Goal: Contribute content: Add original content to the website for others to see

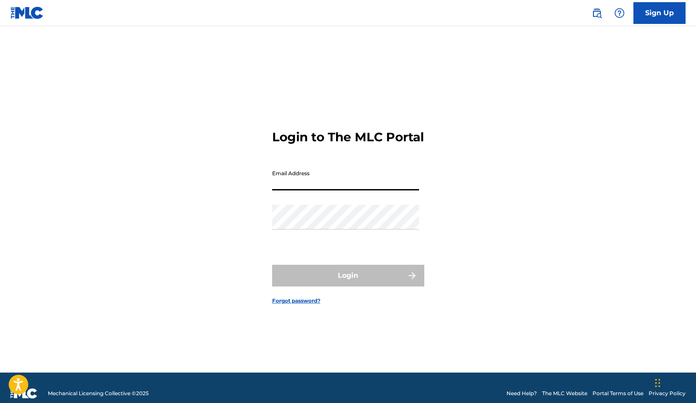
type input "[EMAIL_ADDRESS][DOMAIN_NAME]"
click at [348, 283] on button "Login" at bounding box center [348, 276] width 152 height 22
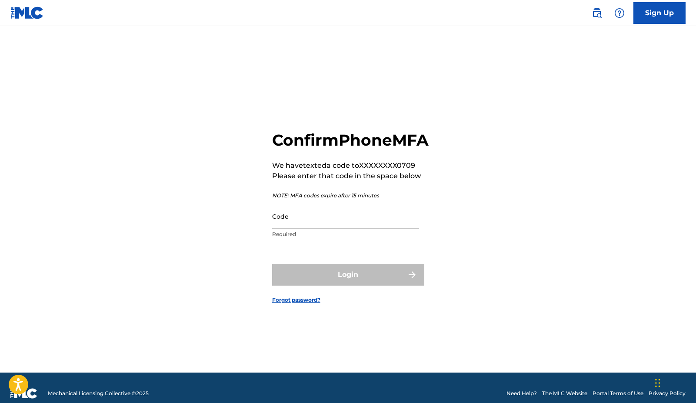
click at [321, 229] on input "Code" at bounding box center [345, 216] width 147 height 25
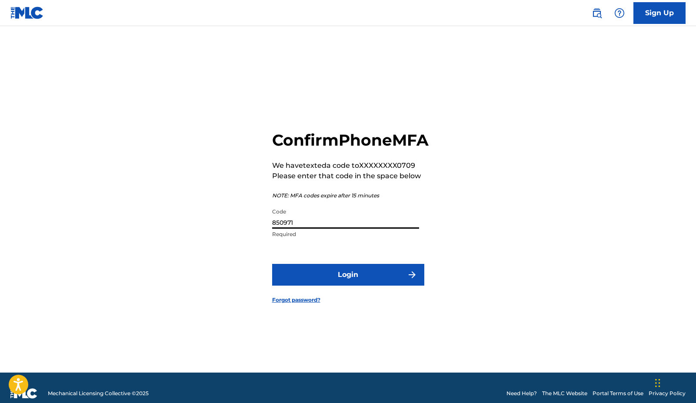
type input "850971"
click at [348, 284] on button "Login" at bounding box center [348, 275] width 152 height 22
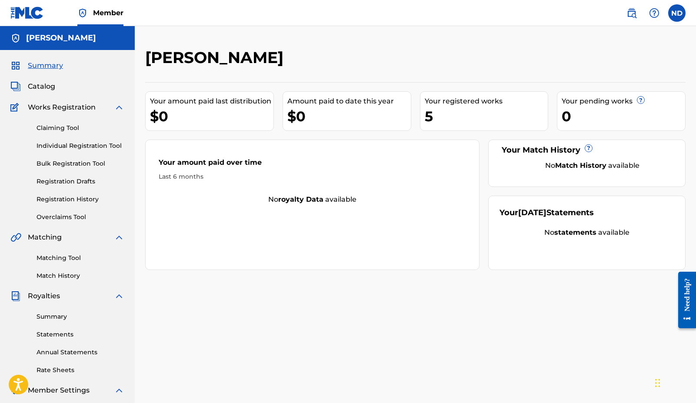
click at [73, 195] on link "Registration History" at bounding box center [81, 199] width 88 height 9
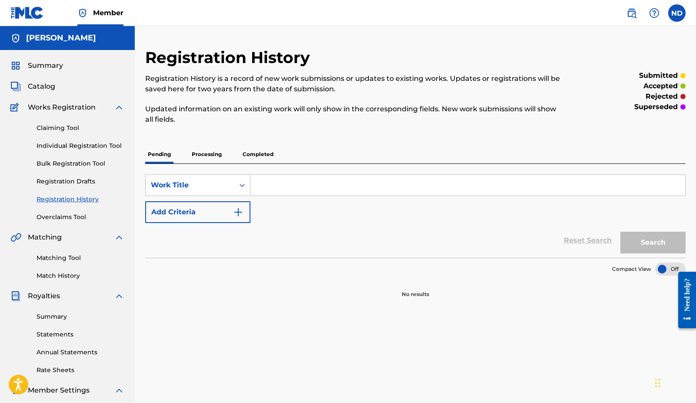
click at [221, 154] on p "Processing" at bounding box center [206, 154] width 35 height 18
click at [256, 152] on p "Completed" at bounding box center [258, 154] width 36 height 18
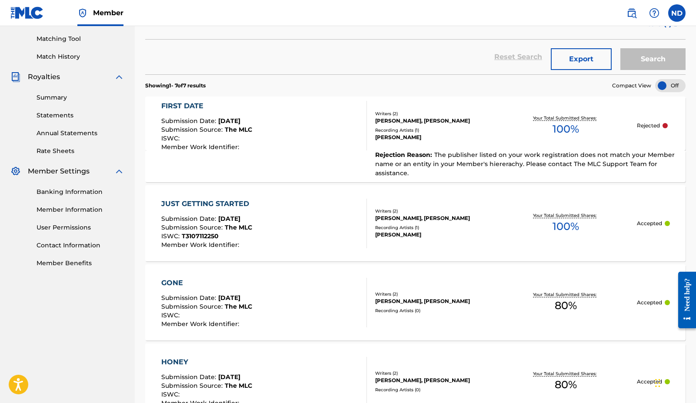
scroll to position [220, 0]
click at [257, 181] on section "FIRST DATE Submission Date : [DATE] Submission Source : The MLC ISWC : Member W…" at bounding box center [415, 378] width 541 height 575
click at [257, 171] on div "Rejection Reason : The publisher listed on your work registration does not matc…" at bounding box center [415, 166] width 541 height 32
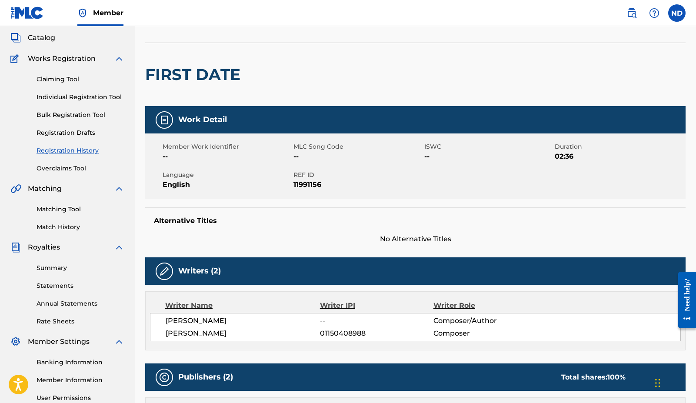
scroll to position [48, 0]
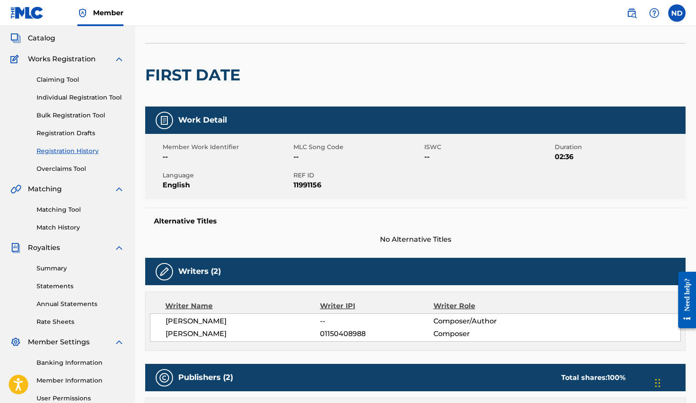
click at [83, 60] on span "Works Registration" at bounding box center [62, 59] width 68 height 10
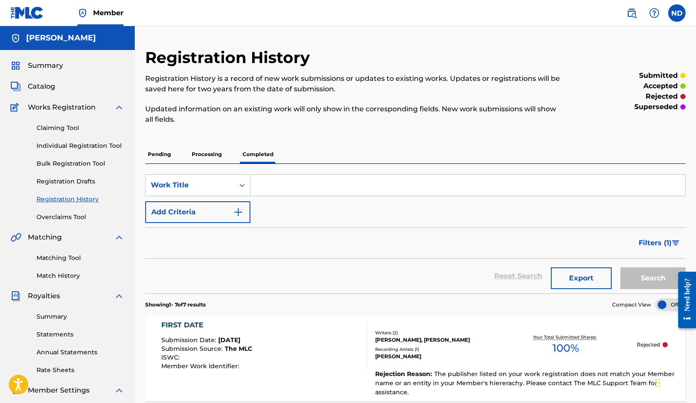
click at [58, 63] on span "Summary" at bounding box center [45, 65] width 35 height 10
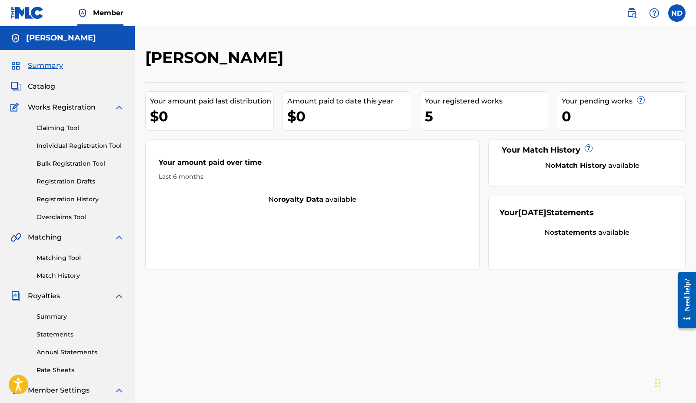
click at [46, 93] on div "Summary Catalog Works Registration Claiming Tool Individual Registration Tool B…" at bounding box center [67, 274] width 135 height 448
click at [48, 89] on span "Catalog" at bounding box center [41, 86] width 27 height 10
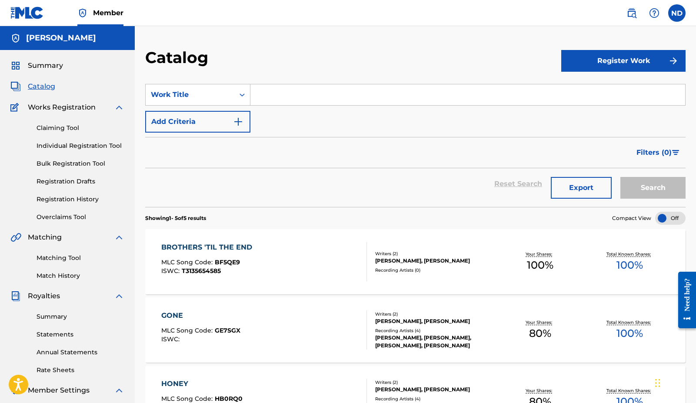
click at [670, 58] on img "submit" at bounding box center [674, 61] width 10 height 10
click at [639, 90] on link "Individual" at bounding box center [624, 89] width 124 height 21
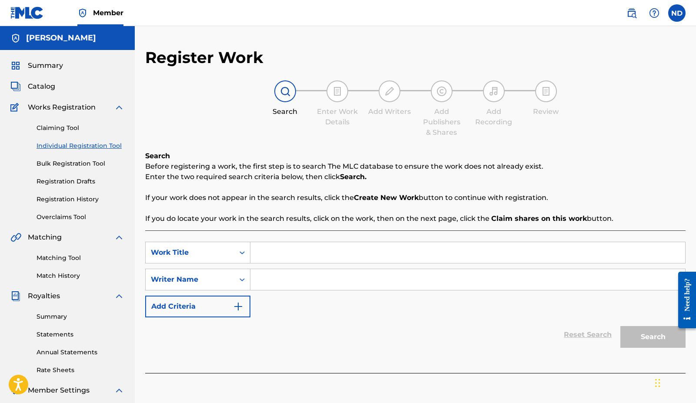
click at [286, 263] on div "Search Form" at bounding box center [468, 253] width 435 height 22
click at [286, 263] on input "Search Form" at bounding box center [468, 252] width 435 height 21
type input "first date"
click at [274, 288] on input "Search Form" at bounding box center [468, 279] width 435 height 21
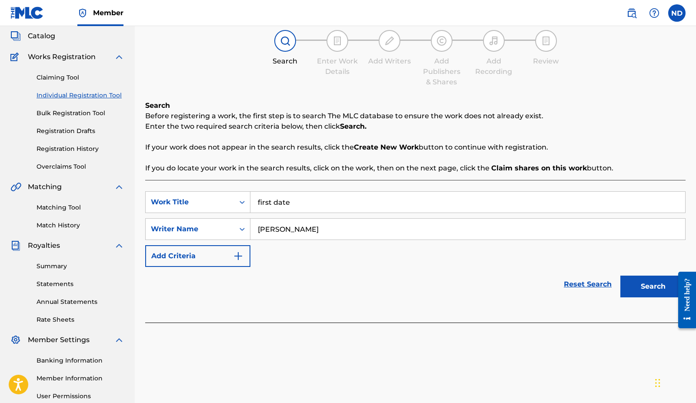
scroll to position [54, 0]
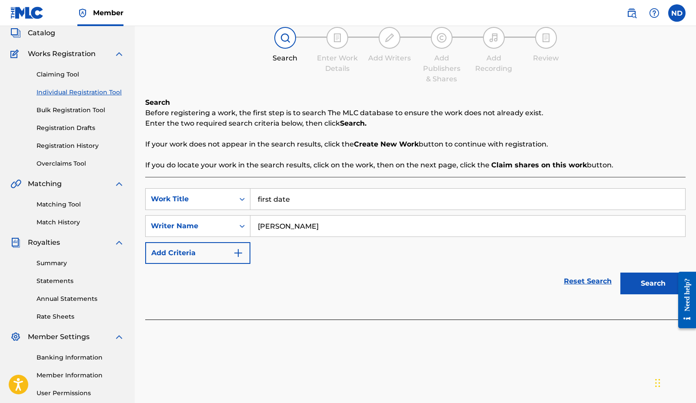
type input "[PERSON_NAME]"
drag, startPoint x: 306, startPoint y: 291, endPoint x: 654, endPoint y: 290, distance: 348.0
click at [654, 290] on button "Search" at bounding box center [653, 284] width 65 height 22
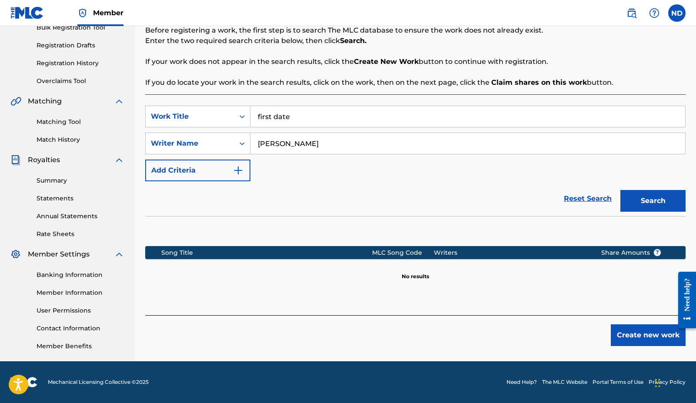
scroll to position [136, 0]
click at [627, 329] on button "Create new work" at bounding box center [648, 335] width 75 height 22
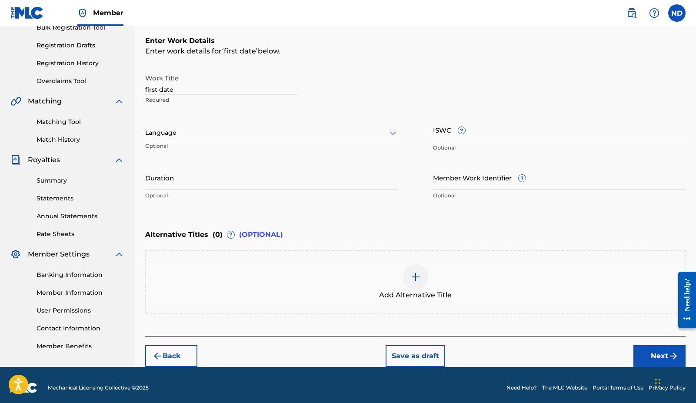
click at [300, 144] on div "Language Optional" at bounding box center [271, 136] width 253 height 39
click at [218, 88] on input "first date" at bounding box center [221, 82] width 153 height 25
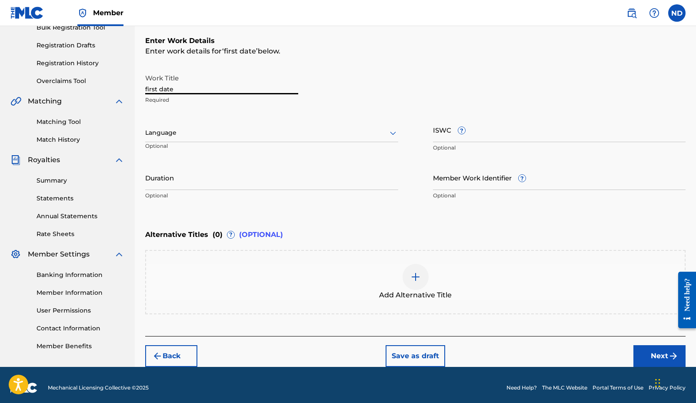
click at [218, 88] on input "first date" at bounding box center [221, 82] width 153 height 25
type input "First Date"
click at [217, 134] on div at bounding box center [271, 132] width 253 height 11
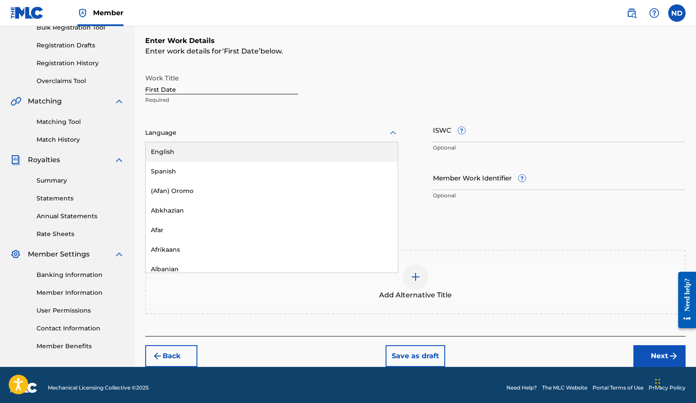
click at [203, 150] on div "English" at bounding box center [272, 152] width 252 height 20
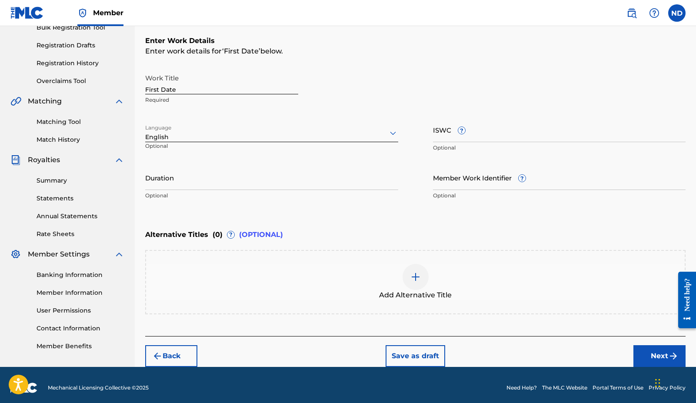
click at [278, 181] on input "Duration" at bounding box center [271, 177] width 253 height 25
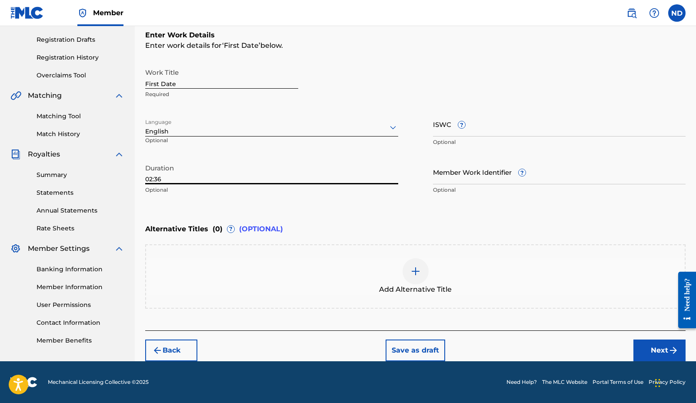
scroll to position [142, 0]
type input "02:36"
click at [641, 348] on button "Next" at bounding box center [660, 351] width 52 height 22
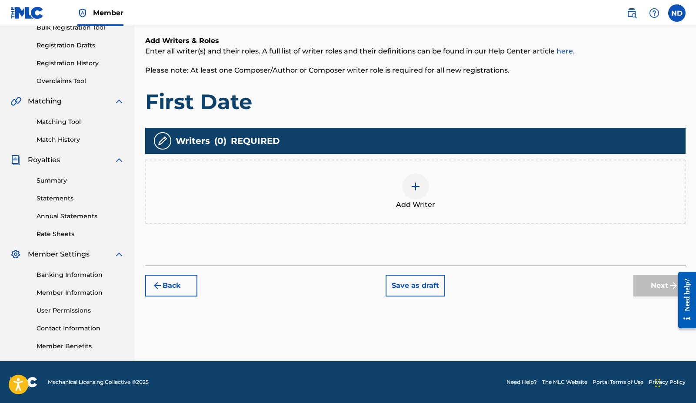
scroll to position [136, 0]
click at [453, 214] on div "Add Writer" at bounding box center [415, 192] width 541 height 64
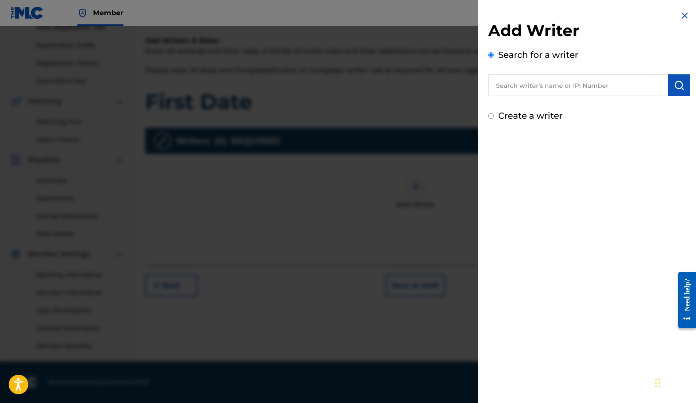
click at [541, 80] on input "text" at bounding box center [578, 85] width 180 height 22
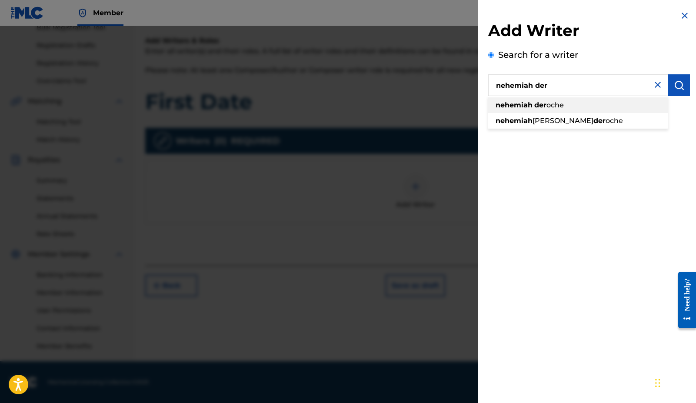
click at [580, 104] on div "nehemiah der oche" at bounding box center [578, 105] width 180 height 16
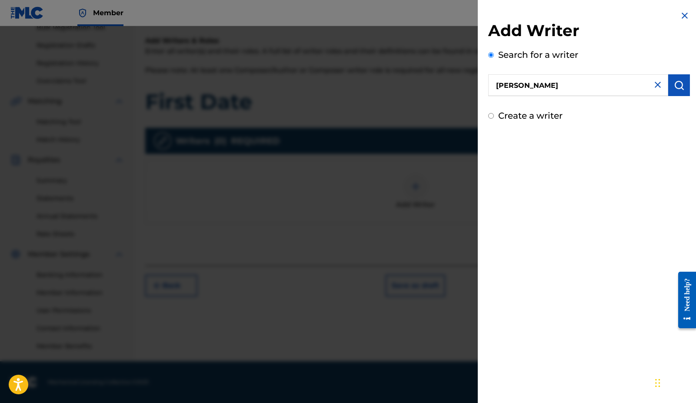
click at [597, 91] on input "[PERSON_NAME]" at bounding box center [578, 85] width 180 height 22
click at [541, 88] on input "[PERSON_NAME]" at bounding box center [578, 85] width 180 height 22
type input "[PERSON_NAME]"
click at [681, 89] on img "submit" at bounding box center [679, 85] width 10 height 10
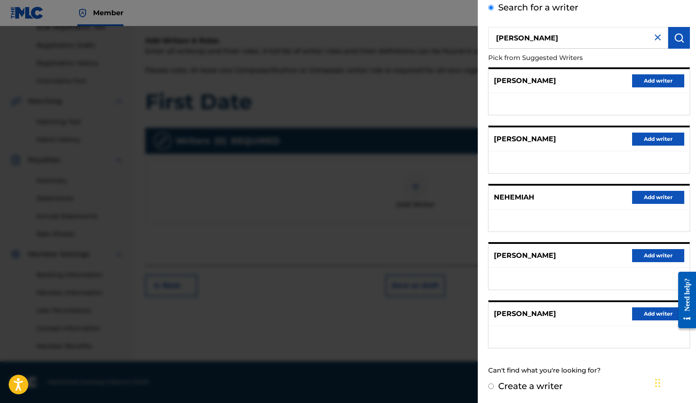
scroll to position [47, 0]
click at [639, 311] on button "Add writer" at bounding box center [658, 314] width 52 height 13
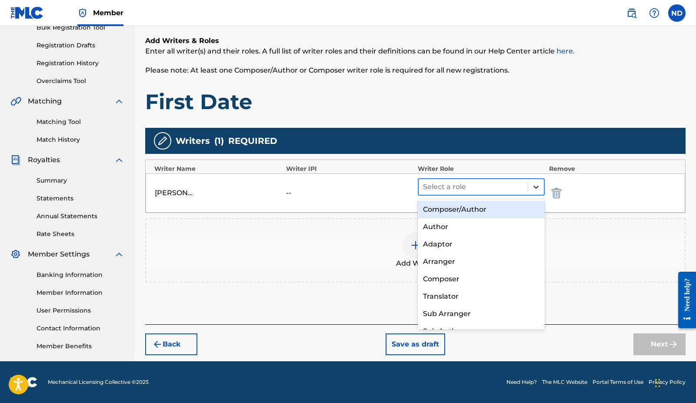
click at [531, 185] on div at bounding box center [536, 187] width 16 height 16
click at [495, 211] on div "Composer/Author" at bounding box center [481, 209] width 127 height 17
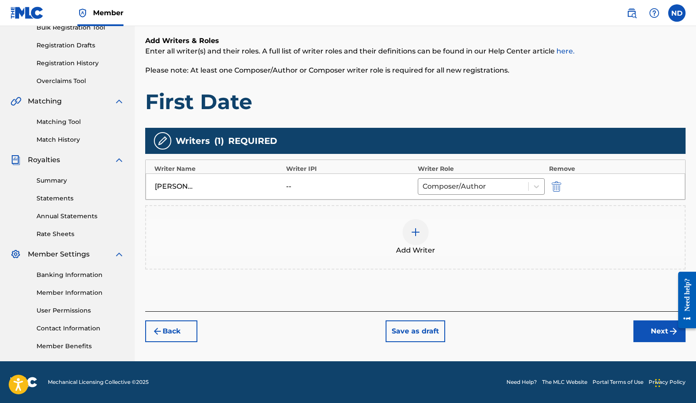
click at [638, 333] on button "Next" at bounding box center [660, 332] width 52 height 22
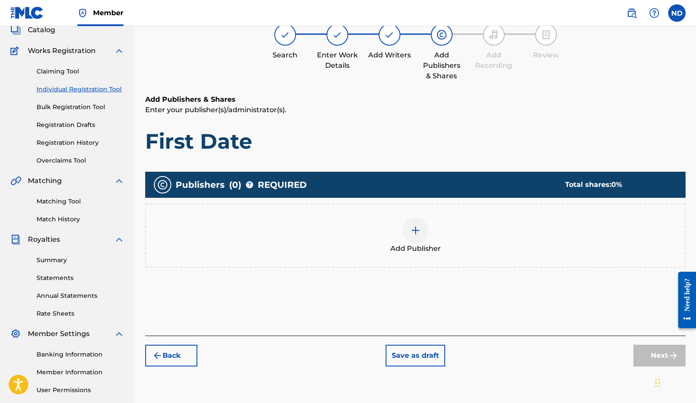
scroll to position [39, 0]
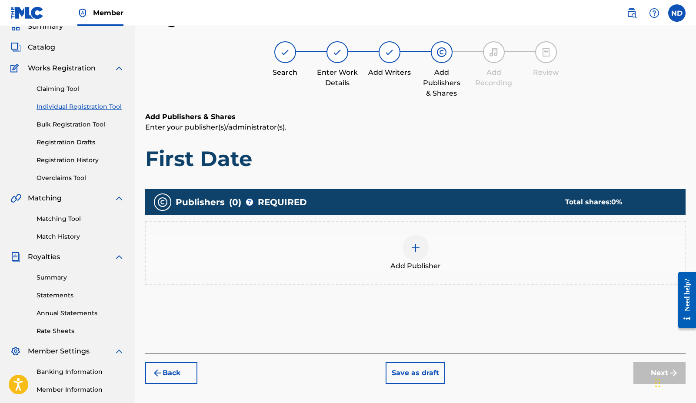
click at [411, 253] on img at bounding box center [416, 248] width 10 height 10
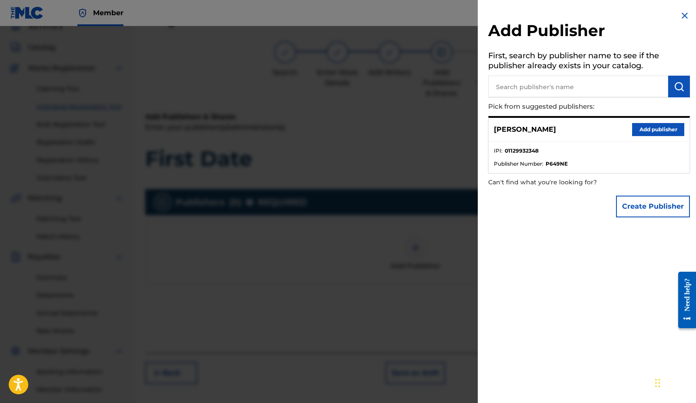
click at [648, 132] on button "Add publisher" at bounding box center [658, 129] width 52 height 13
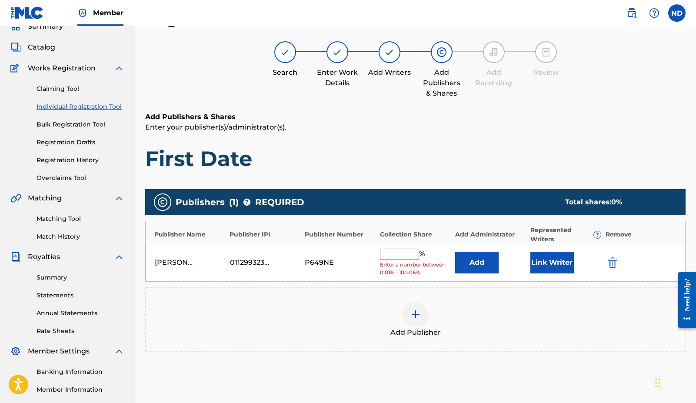
click at [397, 258] on div "%" at bounding box center [403, 254] width 47 height 11
click at [398, 254] on input "text" at bounding box center [399, 254] width 39 height 11
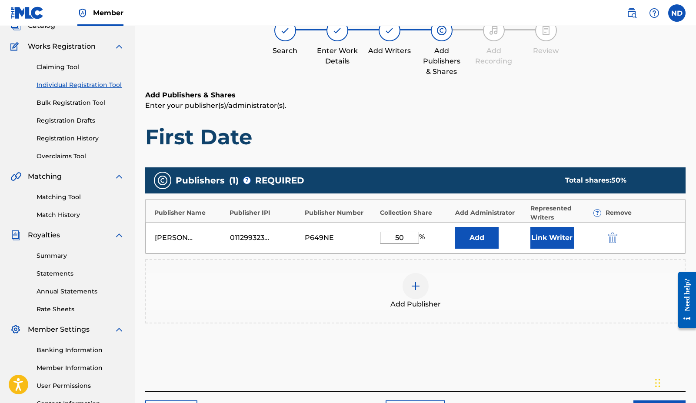
scroll to position [63, 0]
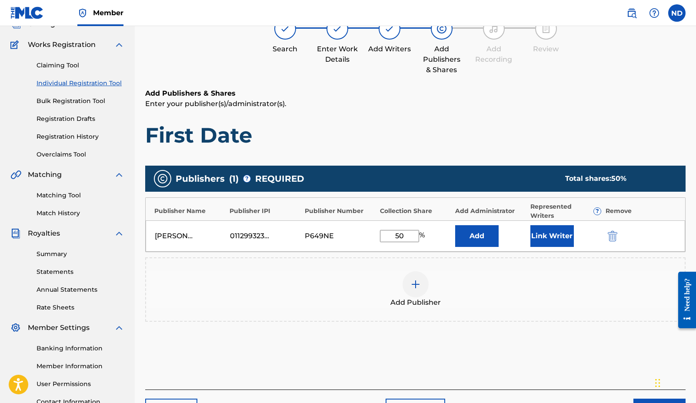
type input "50"
click at [562, 237] on button "Link Writer" at bounding box center [552, 236] width 43 height 22
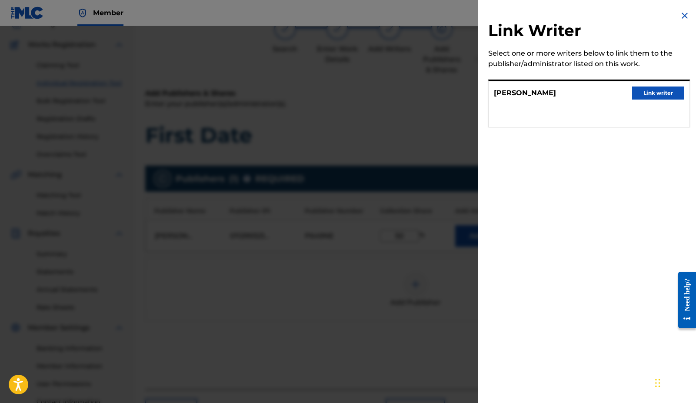
click at [642, 91] on button "Link writer" at bounding box center [658, 93] width 52 height 13
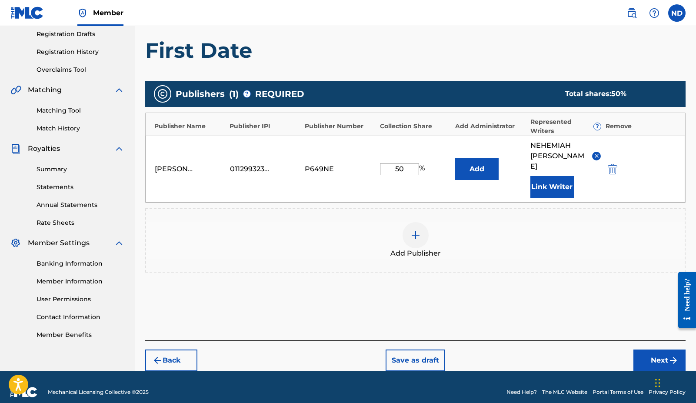
scroll to position [147, 0]
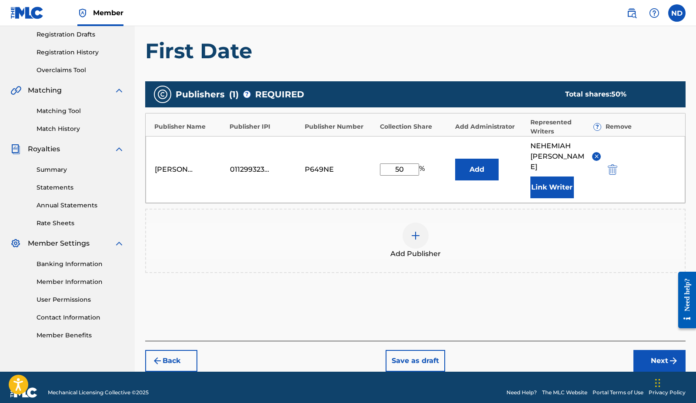
click at [634, 350] on button "Next" at bounding box center [660, 361] width 52 height 22
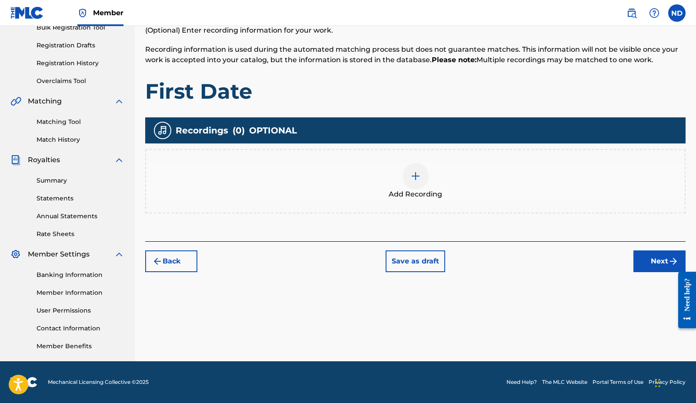
scroll to position [136, 0]
click at [415, 179] on img at bounding box center [416, 176] width 10 height 10
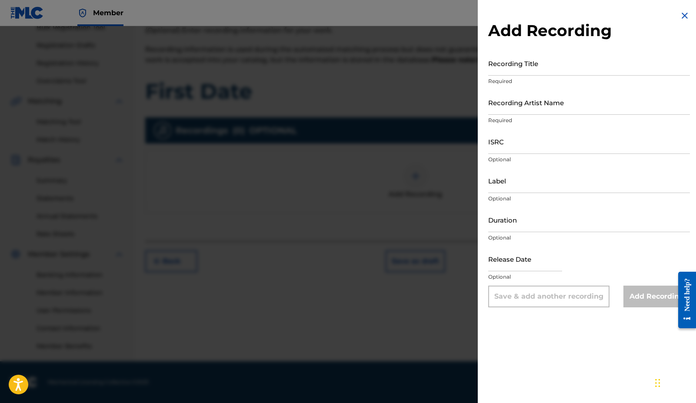
click at [534, 65] on input "Recording Title" at bounding box center [589, 63] width 202 height 25
type input "First Date"
click at [568, 110] on input "Recording Artist Name" at bounding box center [589, 102] width 202 height 25
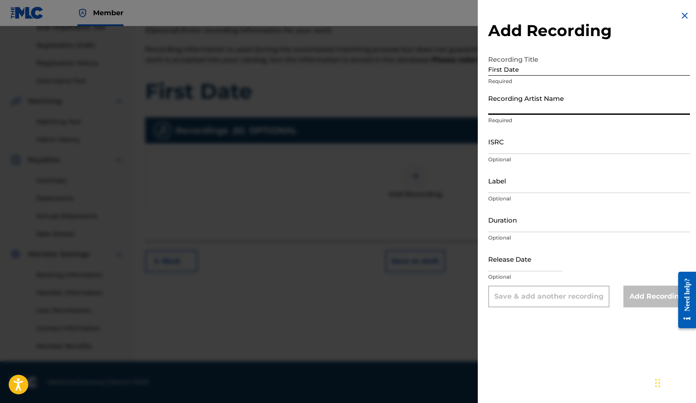
click at [569, 110] on input "Recording Artist Name" at bounding box center [589, 102] width 202 height 25
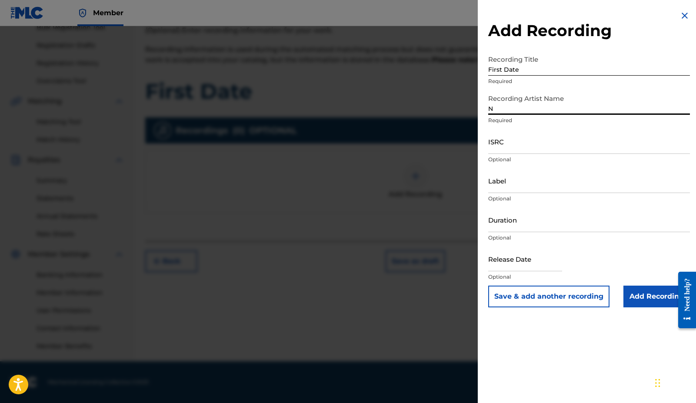
type input "[PERSON_NAME]"
click at [535, 151] on input "ISRC" at bounding box center [589, 141] width 202 height 25
paste input "QZHNB2209763"
type input "QZHNB2209763"
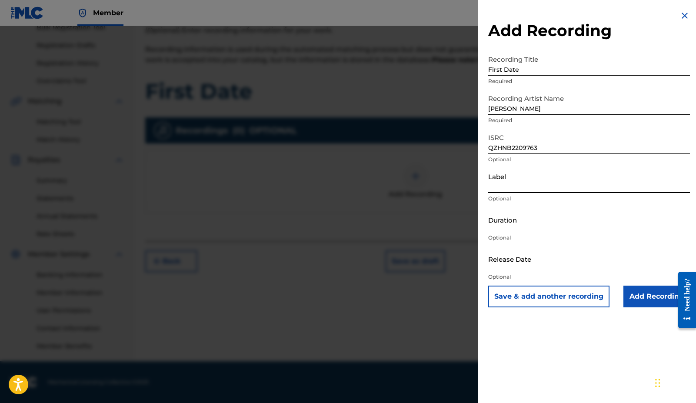
click at [501, 187] on input "Label" at bounding box center [589, 180] width 202 height 25
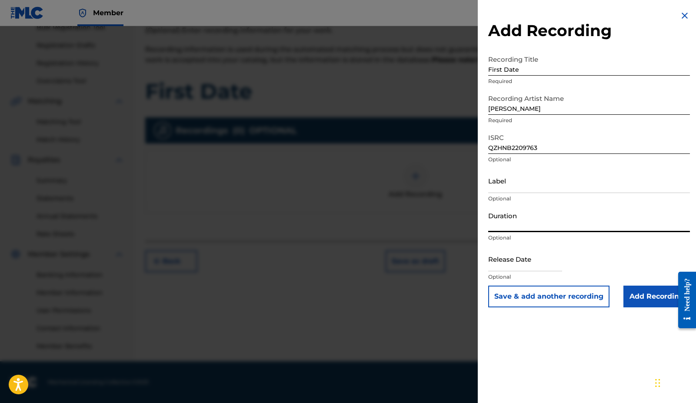
click at [500, 225] on input "Duration" at bounding box center [589, 219] width 202 height 25
type input "02:36"
click at [504, 267] on input "text" at bounding box center [525, 259] width 74 height 25
select select "8"
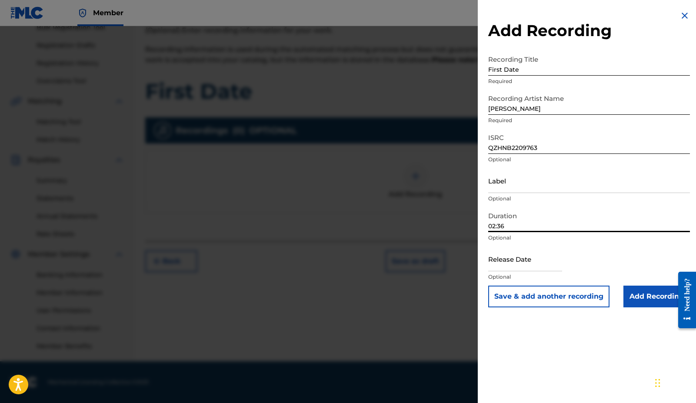
select select "2025"
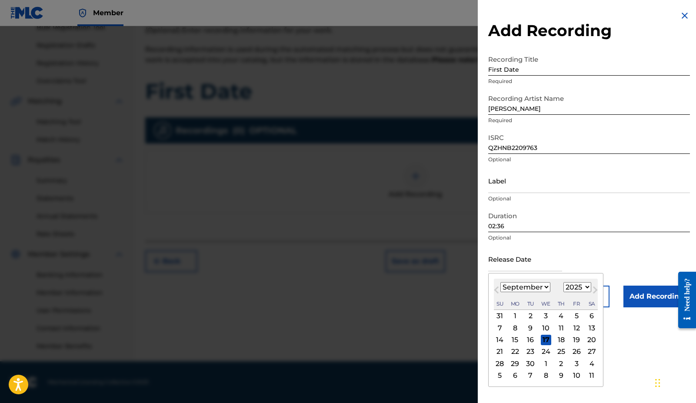
paste input "[DATE]"
type input "[DATE]"
click at [542, 268] on input "[DATE]" at bounding box center [525, 259] width 74 height 25
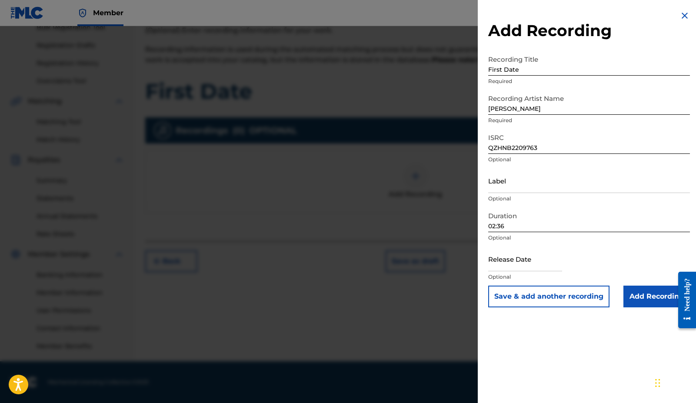
click at [566, 245] on div "Duration 02:36 Optional" at bounding box center [589, 226] width 202 height 39
click at [538, 266] on input "text" at bounding box center [525, 259] width 74 height 25
select select "8"
select select "2025"
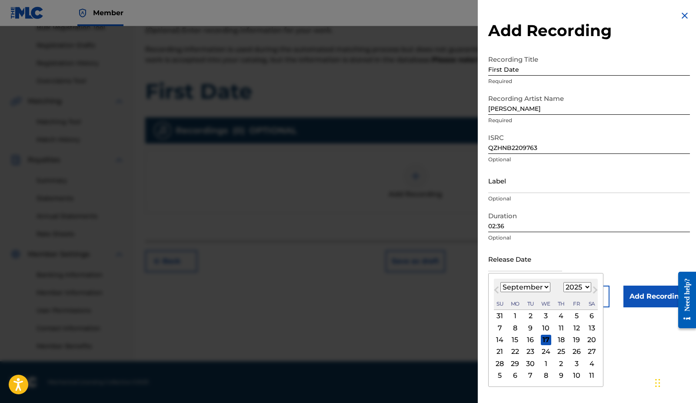
select select "4"
select select "2022"
click at [573, 341] on div "20" at bounding box center [577, 340] width 10 height 10
type input "[DATE]"
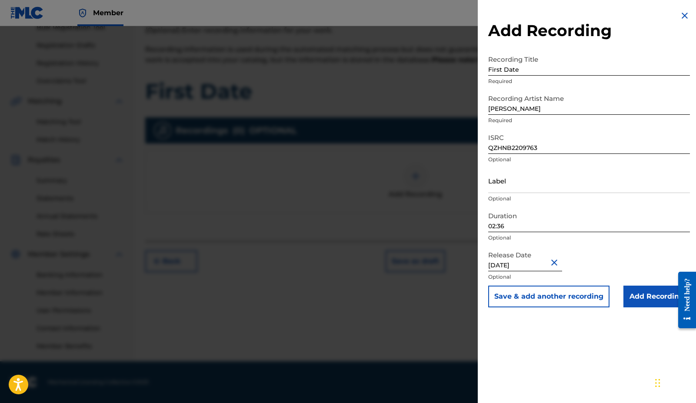
click at [650, 291] on input "Add Recording" at bounding box center [657, 297] width 67 height 22
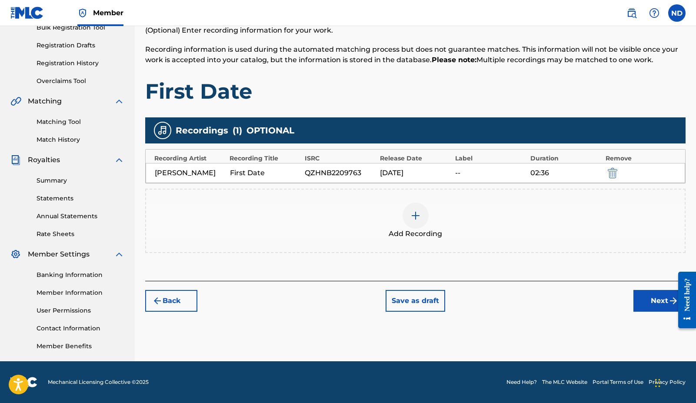
click at [661, 312] on button "Next" at bounding box center [660, 301] width 52 height 22
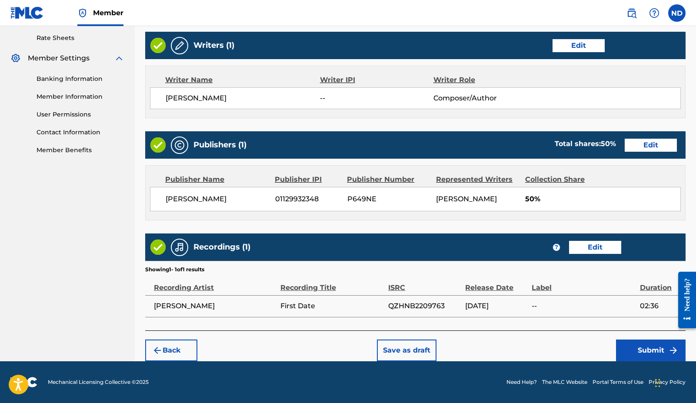
scroll to position [332, 0]
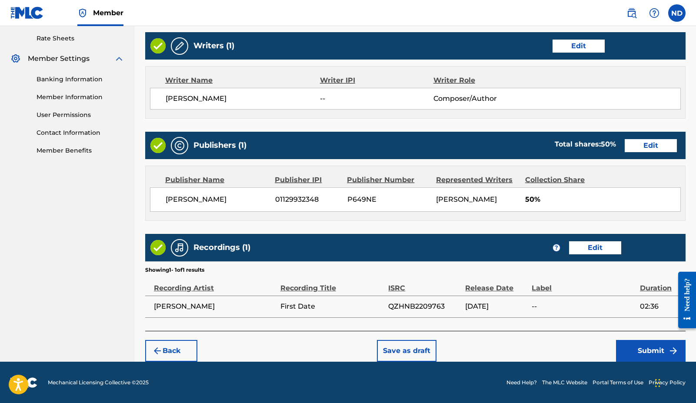
click at [628, 346] on button "Submit" at bounding box center [651, 351] width 70 height 22
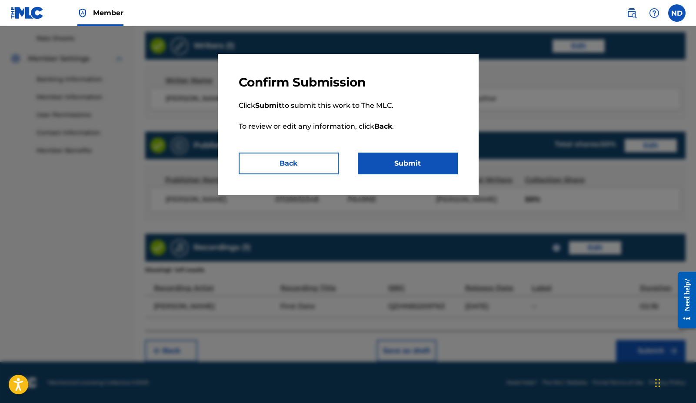
click at [395, 173] on button "Submit" at bounding box center [408, 164] width 100 height 22
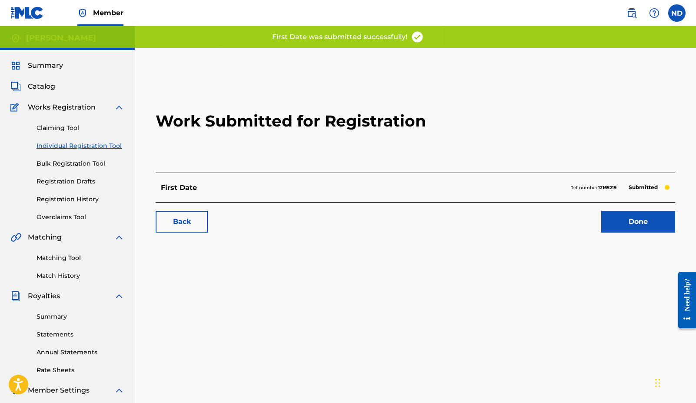
click at [615, 227] on link "Done" at bounding box center [639, 222] width 74 height 22
